Goal: Communication & Community: Answer question/provide support

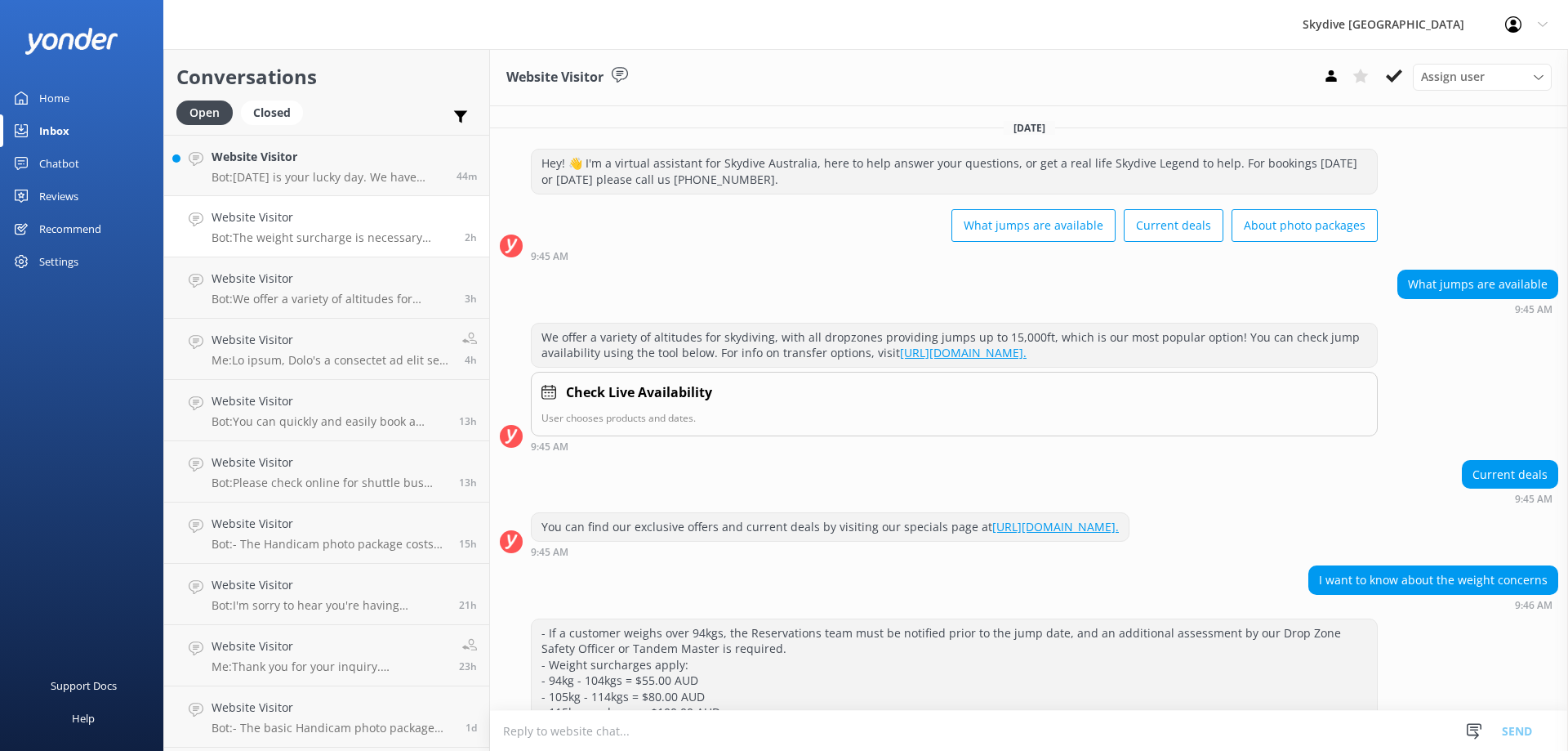
click at [328, 177] on p "Bot: [DATE] is your lucky day. We have exclusive offers when you book direct! V…" at bounding box center [327, 177] width 232 height 15
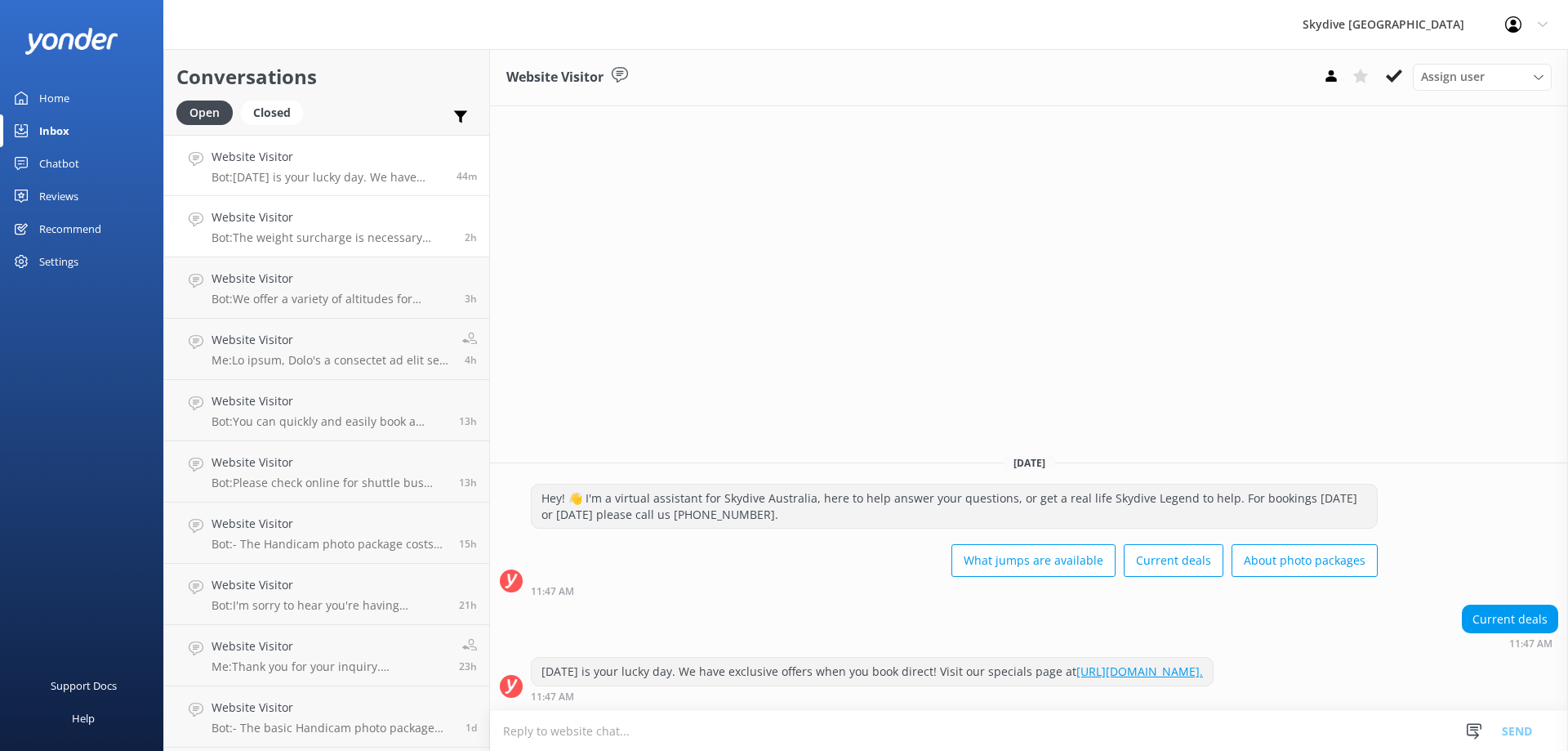
click at [354, 227] on div "Website Visitor Bot: The weight surcharge is necessary because more weight in t…" at bounding box center [332, 226] width 241 height 36
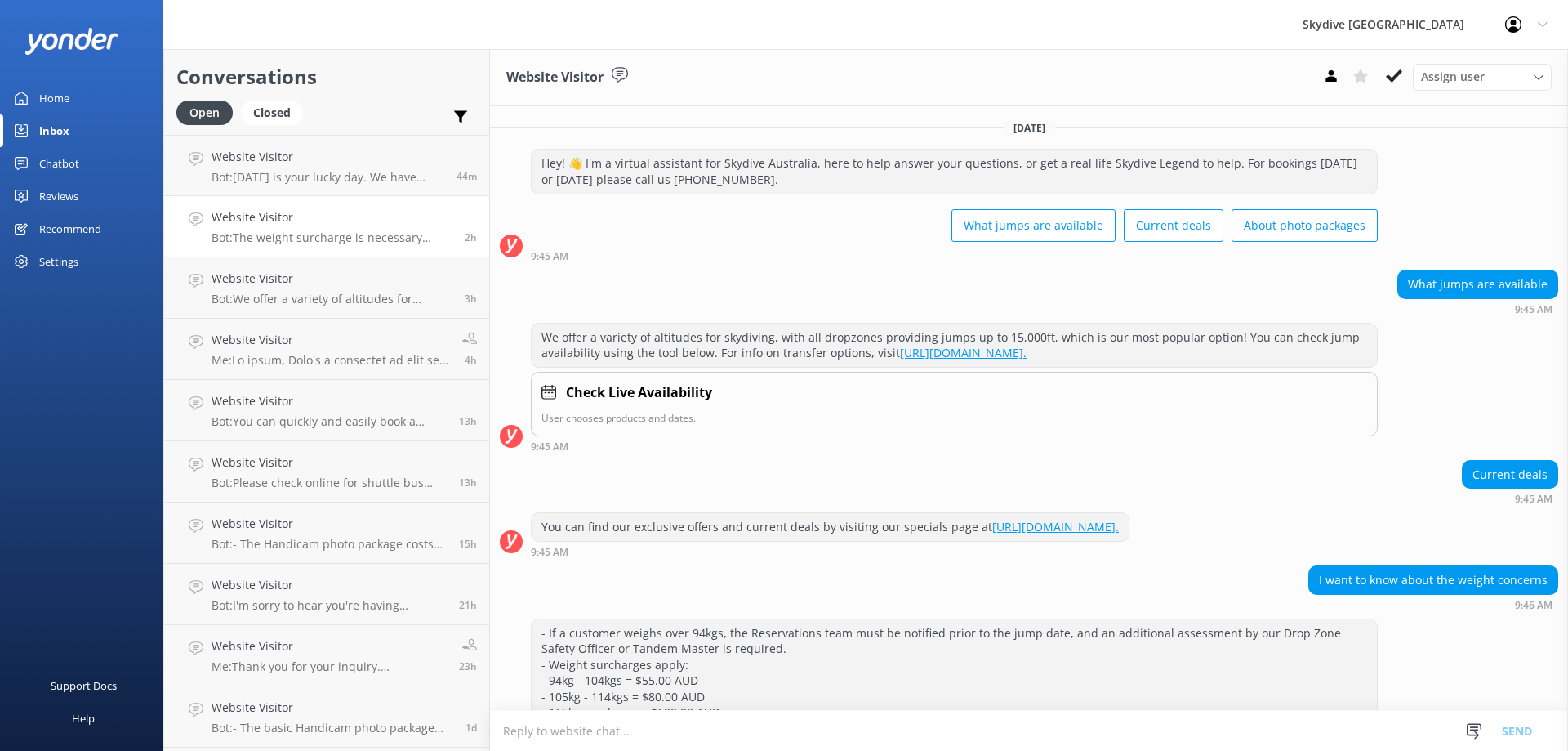
scroll to position [211, 0]
